Goal: Task Accomplishment & Management: Manage account settings

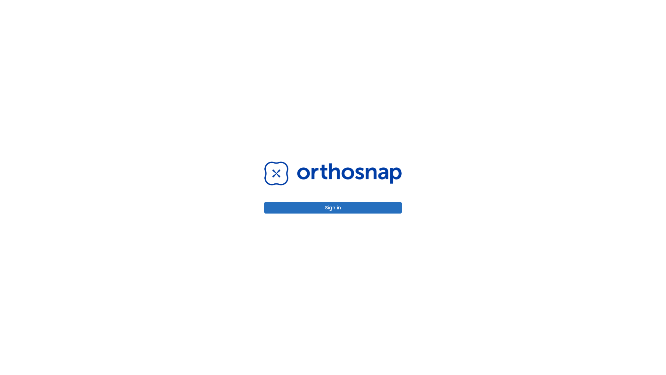
click at [333, 207] on button "Sign in" at bounding box center [332, 207] width 137 height 11
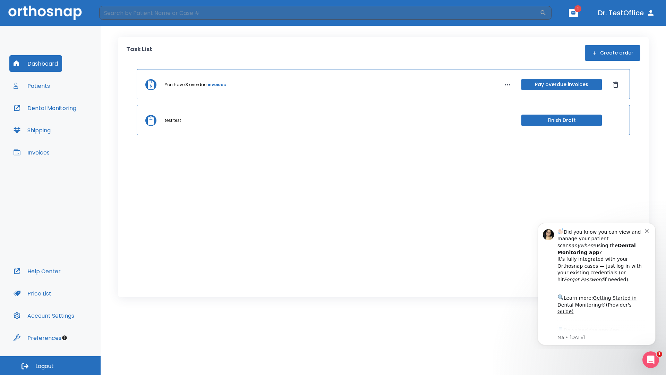
click at [50, 365] on span "Logout" at bounding box center [44, 366] width 18 height 8
